Goal: Information Seeking & Learning: Learn about a topic

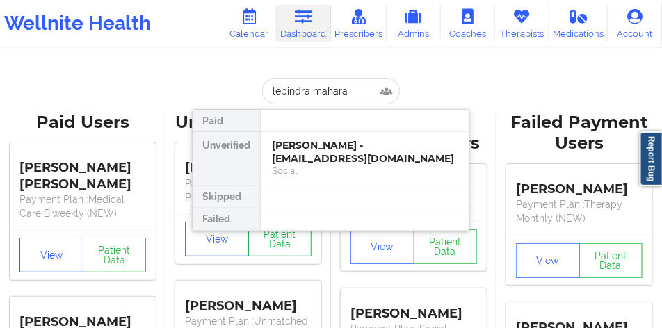
type input "[PERSON_NAME]"
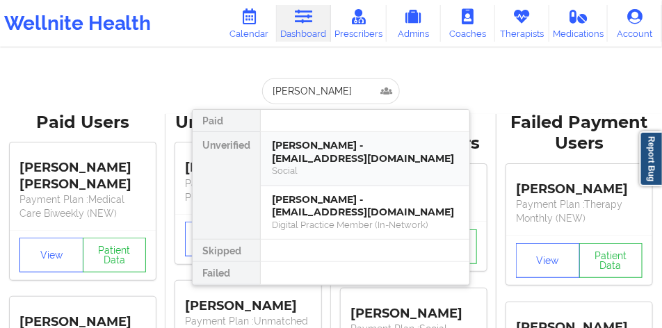
click at [332, 139] on div "[PERSON_NAME] - [EMAIL_ADDRESS][DOMAIN_NAME]" at bounding box center [365, 152] width 186 height 26
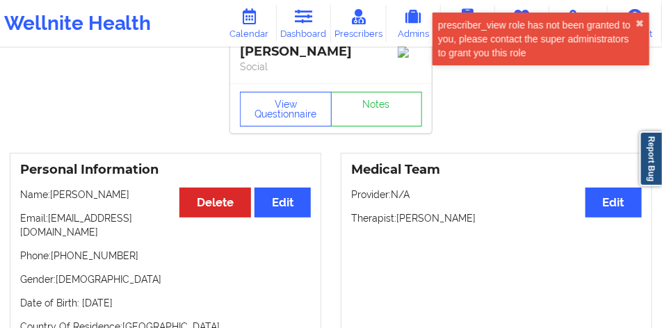
scroll to position [70, 0]
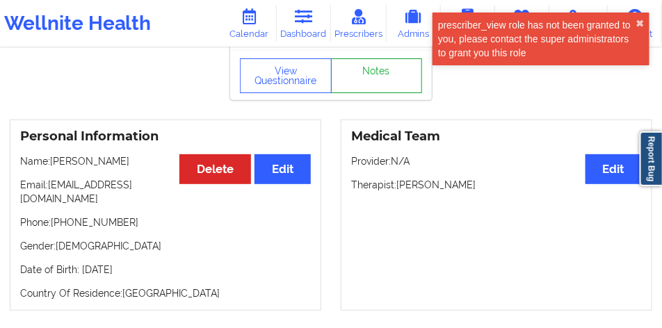
click at [389, 93] on link "Notes" at bounding box center [377, 75] width 92 height 35
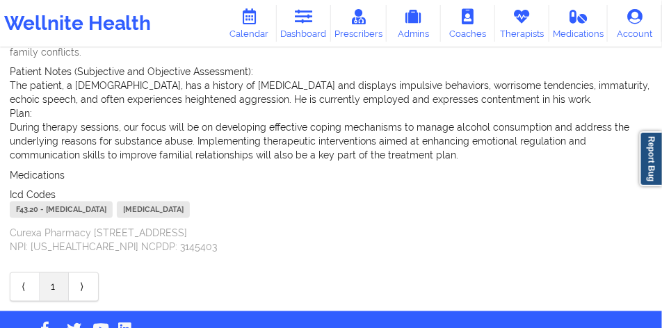
scroll to position [493, 0]
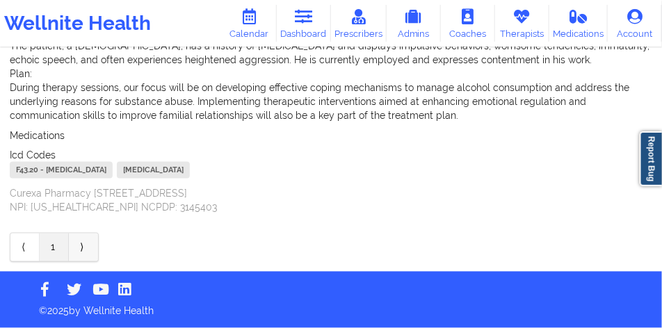
click at [87, 243] on link "⟩" at bounding box center [83, 248] width 29 height 28
click at [84, 240] on link "⟩" at bounding box center [83, 248] width 29 height 28
click at [88, 242] on link "⟩" at bounding box center [83, 248] width 29 height 28
click at [87, 245] on link "⟩" at bounding box center [83, 248] width 29 height 28
click at [29, 244] on link "⟨" at bounding box center [24, 248] width 29 height 28
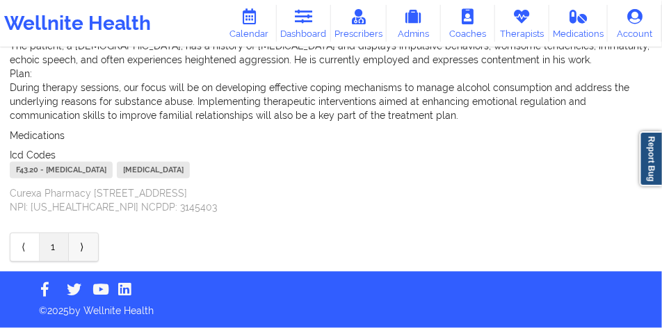
click at [80, 247] on link "⟩" at bounding box center [83, 248] width 29 height 28
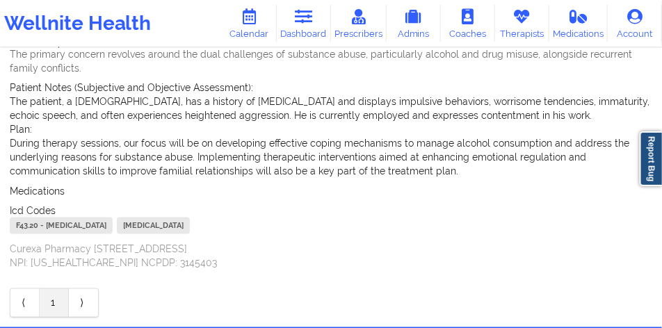
scroll to position [424, 0]
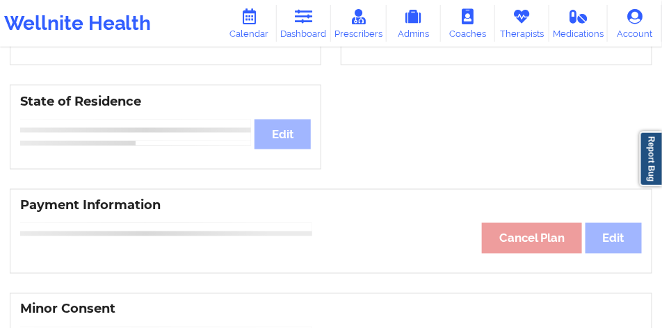
scroll to position [70, 0]
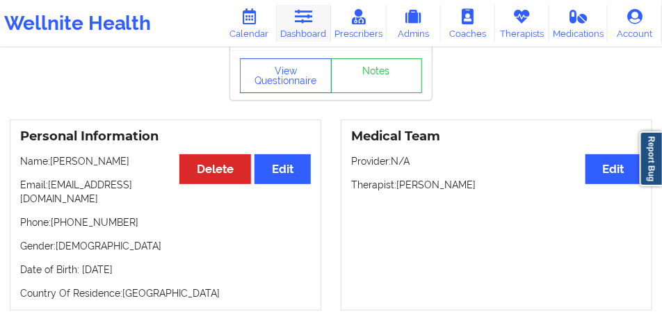
click at [297, 28] on link "Dashboard" at bounding box center [304, 23] width 54 height 37
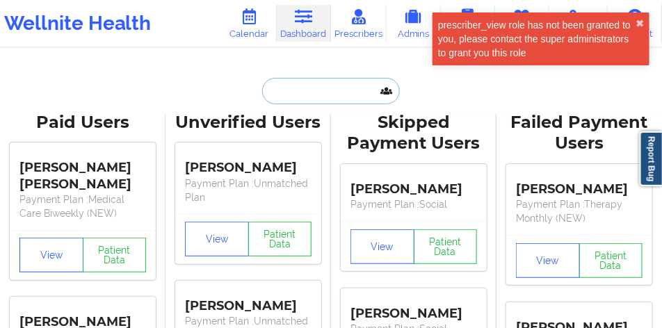
click at [292, 88] on input "text" at bounding box center [331, 91] width 138 height 26
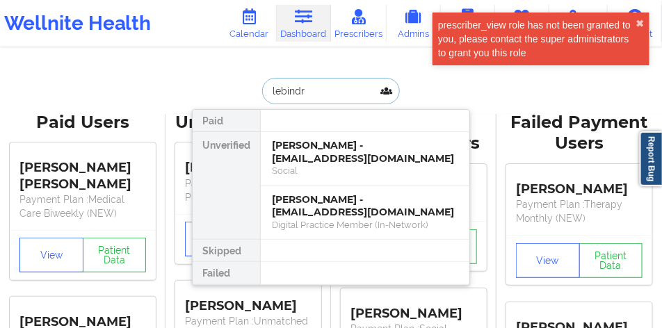
type input "lebindra"
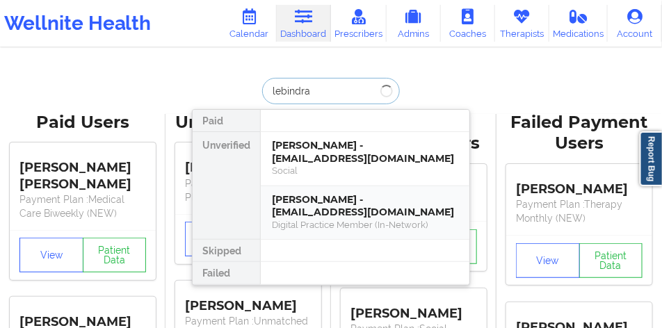
click at [311, 201] on div "[PERSON_NAME] - [EMAIL_ADDRESS][DOMAIN_NAME]" at bounding box center [365, 206] width 186 height 26
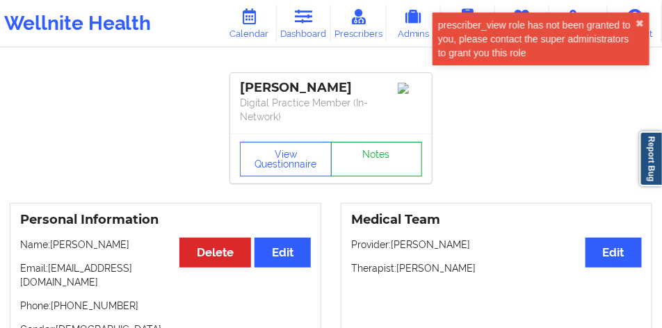
click at [381, 159] on link "Notes" at bounding box center [377, 159] width 92 height 35
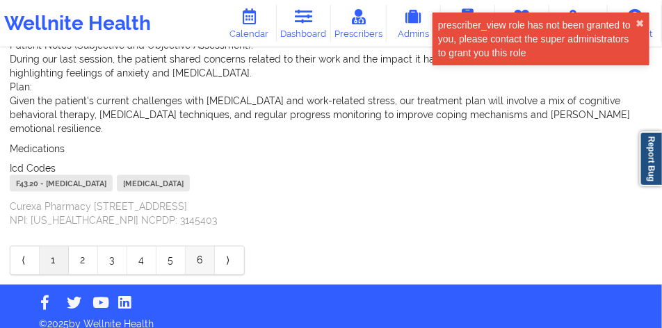
click at [193, 260] on link "6" at bounding box center [200, 261] width 29 height 28
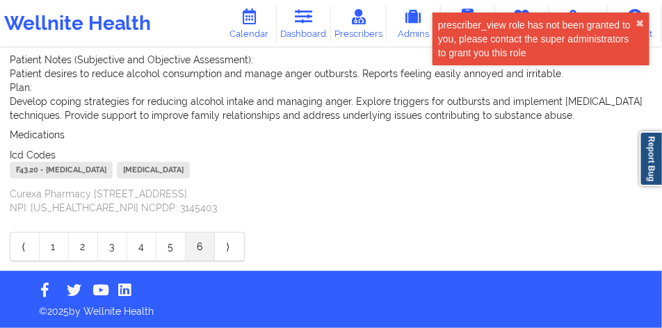
scroll to position [159, 0]
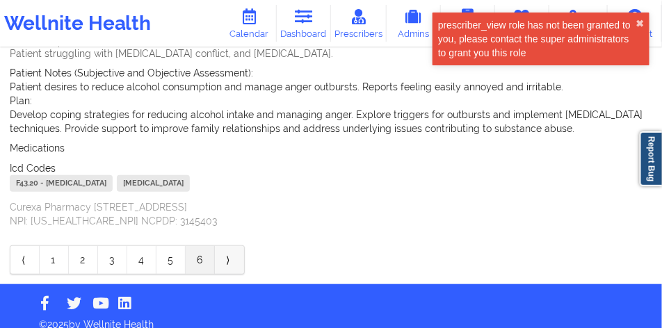
click at [226, 260] on link "⟩" at bounding box center [229, 260] width 29 height 28
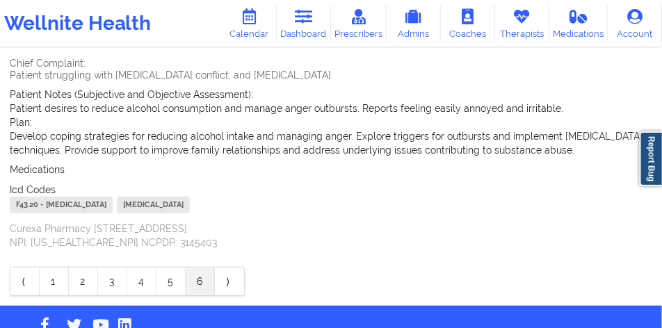
scroll to position [172, 0]
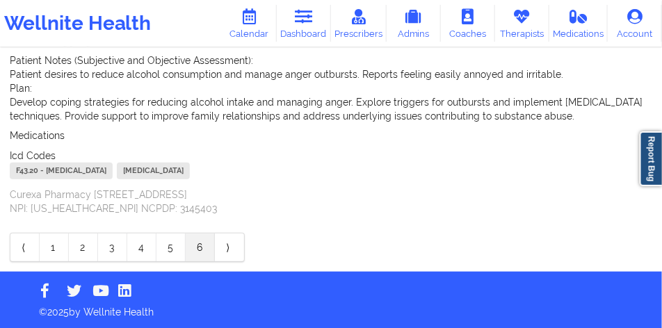
click at [166, 250] on link "5" at bounding box center [170, 248] width 29 height 28
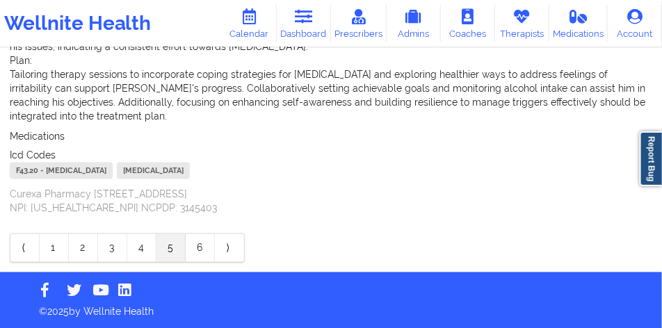
scroll to position [521, 0]
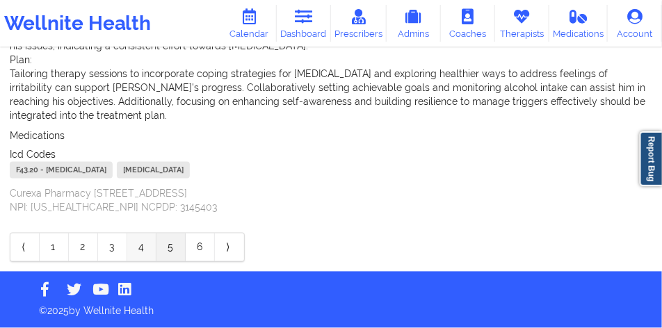
click at [138, 240] on link "4" at bounding box center [141, 248] width 29 height 28
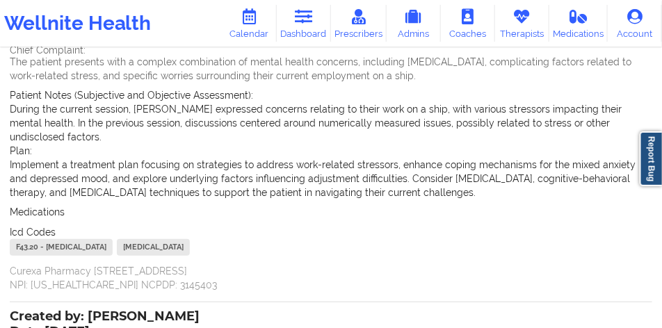
scroll to position [138, 0]
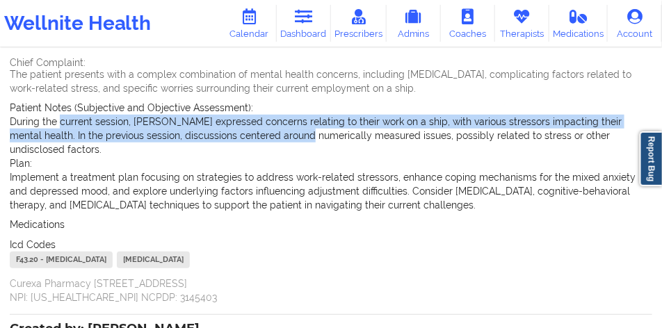
drag, startPoint x: 61, startPoint y: 124, endPoint x: 265, endPoint y: 130, distance: 204.6
click at [265, 130] on p "During the current session, [PERSON_NAME] expressed concerns relating to their …" at bounding box center [331, 136] width 643 height 42
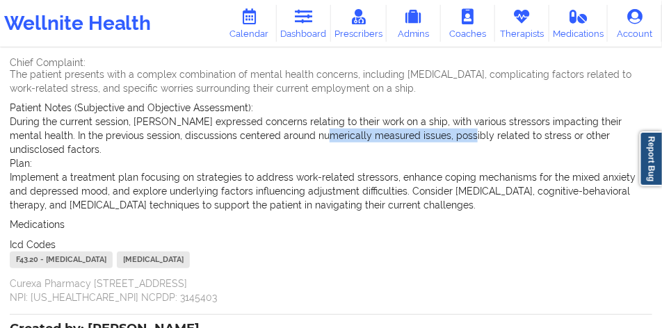
drag, startPoint x: 309, startPoint y: 130, endPoint x: 415, endPoint y: 140, distance: 106.2
click at [415, 140] on p "During the current session, [PERSON_NAME] expressed concerns relating to their …" at bounding box center [331, 136] width 643 height 42
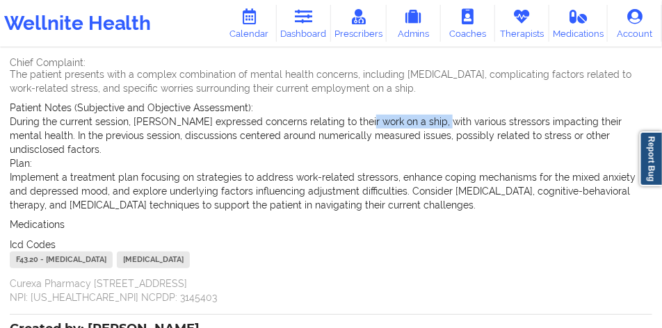
drag, startPoint x: 355, startPoint y: 127, endPoint x: 429, endPoint y: 121, distance: 73.9
click at [429, 121] on p "During the current session, [PERSON_NAME] expressed concerns relating to their …" at bounding box center [331, 136] width 643 height 42
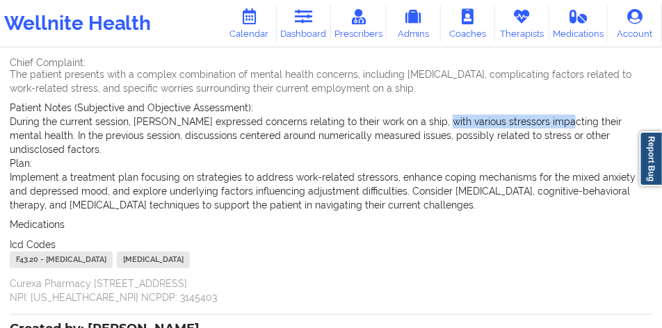
drag, startPoint x: 429, startPoint y: 121, endPoint x: 526, endPoint y: 124, distance: 97.4
click at [526, 124] on p "During the current session, [PERSON_NAME] expressed concerns relating to their …" at bounding box center [331, 136] width 643 height 42
drag, startPoint x: 479, startPoint y: 117, endPoint x: 568, endPoint y: 123, distance: 88.5
click at [568, 124] on p "During the current session, [PERSON_NAME] expressed concerns relating to their …" at bounding box center [331, 136] width 643 height 42
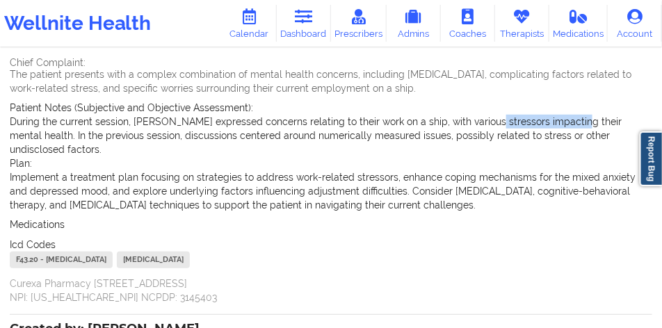
click at [568, 123] on p "During the current session, [PERSON_NAME] expressed concerns relating to their …" at bounding box center [331, 136] width 643 height 42
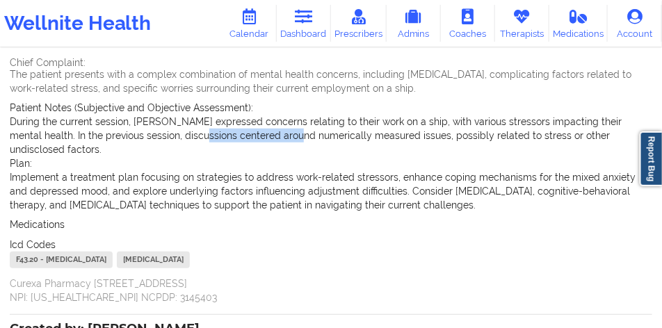
drag, startPoint x: 154, startPoint y: 136, endPoint x: 257, endPoint y: 138, distance: 102.2
click at [257, 138] on p "During the current session, [PERSON_NAME] expressed concerns relating to their …" at bounding box center [331, 136] width 643 height 42
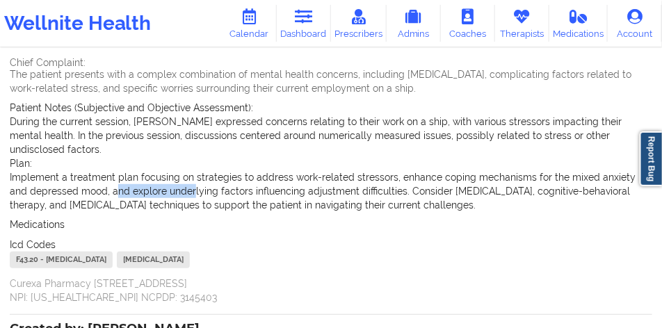
drag, startPoint x: 95, startPoint y: 177, endPoint x: 195, endPoint y: 178, distance: 100.8
click at [194, 179] on p "Implement a treatment plan focusing on strategies to address work-related stres…" at bounding box center [331, 191] width 643 height 42
click at [196, 178] on p "Implement a treatment plan focusing on strategies to address work-related stres…" at bounding box center [331, 191] width 643 height 42
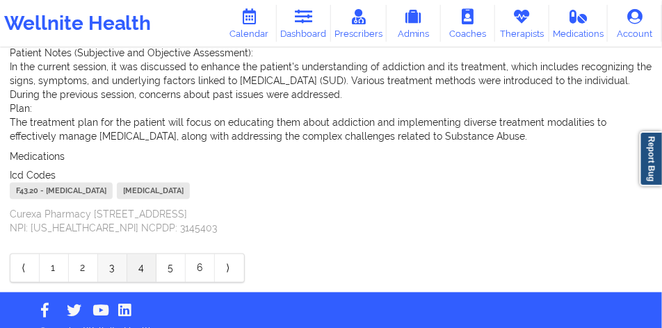
click at [118, 282] on link "3" at bounding box center [112, 269] width 29 height 28
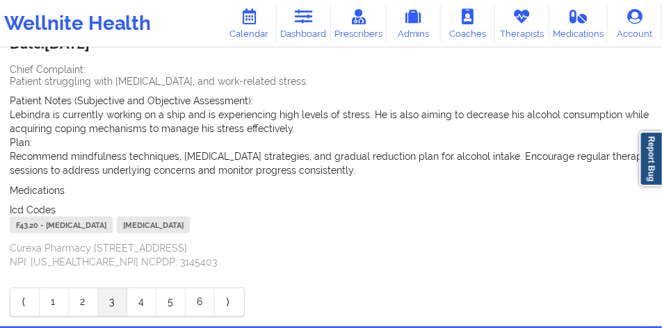
scroll to position [410, 0]
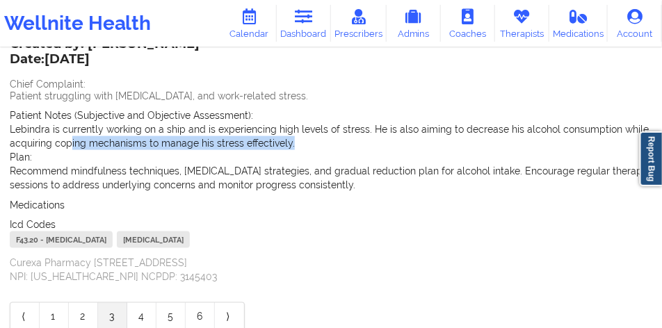
drag, startPoint x: 70, startPoint y: 148, endPoint x: 319, endPoint y: 147, distance: 249.0
click at [319, 147] on p "Lebindra is currently working on a ship and is experiencing high levels of stre…" at bounding box center [331, 136] width 643 height 28
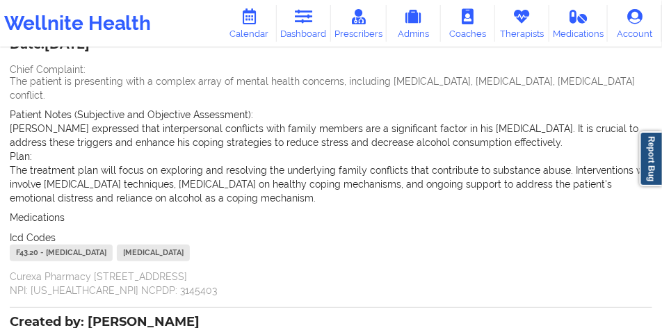
scroll to position [131, 0]
drag, startPoint x: 368, startPoint y: 131, endPoint x: 451, endPoint y: 129, distance: 83.5
click at [449, 129] on p "[PERSON_NAME] expressed that interpersonal conflicts with family members are a …" at bounding box center [331, 136] width 643 height 28
click at [451, 129] on p "[PERSON_NAME] expressed that interpersonal conflicts with family members are a …" at bounding box center [331, 136] width 643 height 28
drag, startPoint x: 521, startPoint y: 130, endPoint x: 542, endPoint y: 130, distance: 21.6
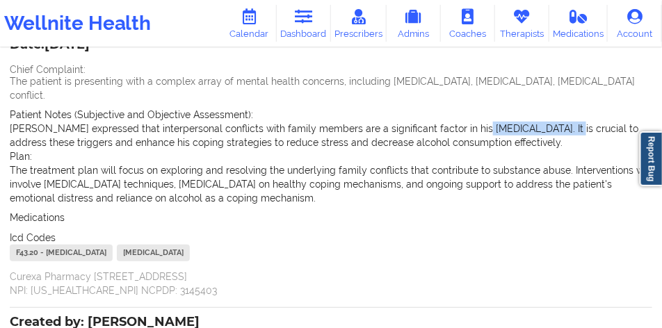
click at [542, 130] on p "[PERSON_NAME] expressed that interpersonal conflicts with family members are a …" at bounding box center [331, 136] width 643 height 28
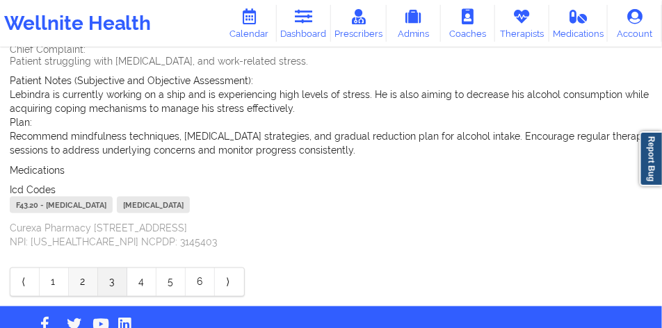
click at [94, 281] on link "2" at bounding box center [83, 282] width 29 height 28
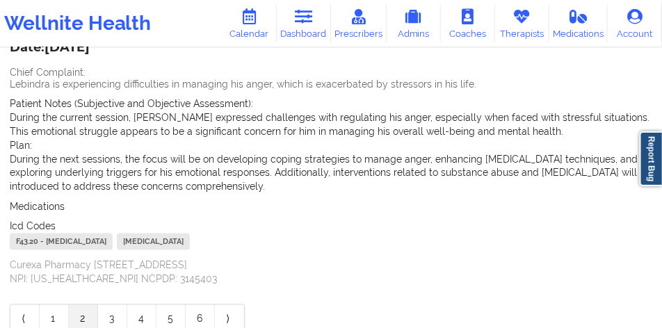
scroll to position [479, 0]
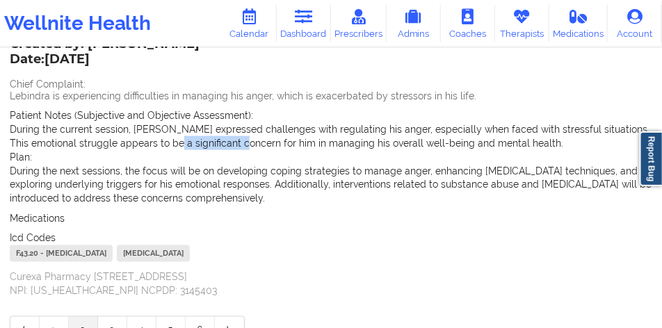
drag, startPoint x: 249, startPoint y: 138, endPoint x: 282, endPoint y: 134, distance: 33.0
click at [279, 134] on p "During the current session, [PERSON_NAME] expressed challenges with regulating …" at bounding box center [331, 136] width 643 height 28
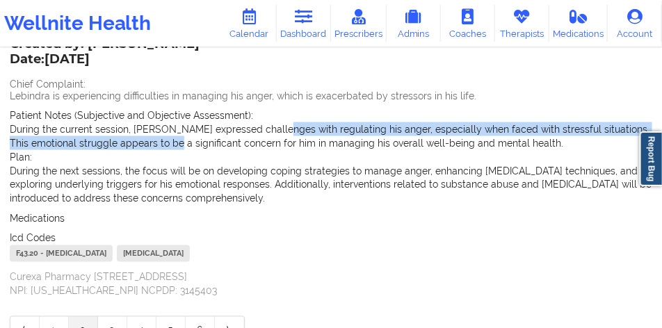
click at [282, 134] on p "During the current session, [PERSON_NAME] expressed challenges with regulating …" at bounding box center [331, 136] width 643 height 28
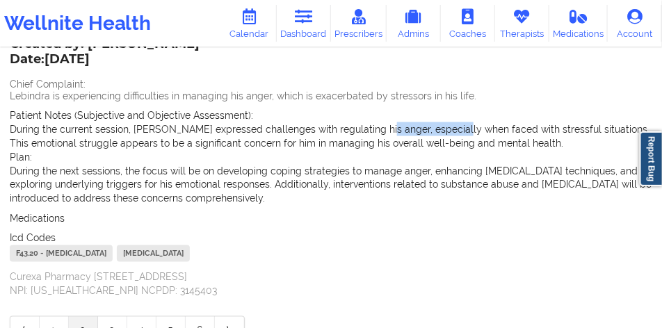
drag, startPoint x: 435, startPoint y: 134, endPoint x: 474, endPoint y: 134, distance: 39.0
click at [463, 134] on p "During the current session, [PERSON_NAME] expressed challenges with regulating …" at bounding box center [331, 136] width 643 height 28
click at [477, 134] on p "During the current session, [PERSON_NAME] expressed challenges with regulating …" at bounding box center [331, 136] width 643 height 28
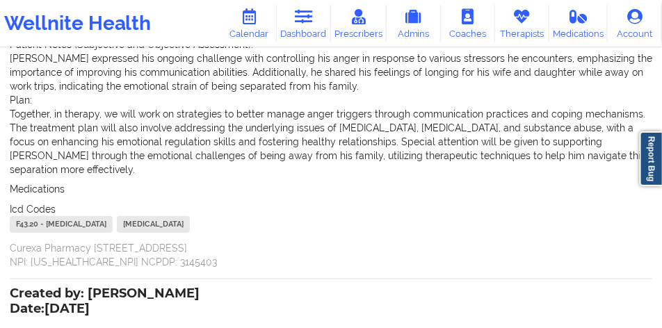
scroll to position [201, 0]
